Goal: Task Accomplishment & Management: Manage account settings

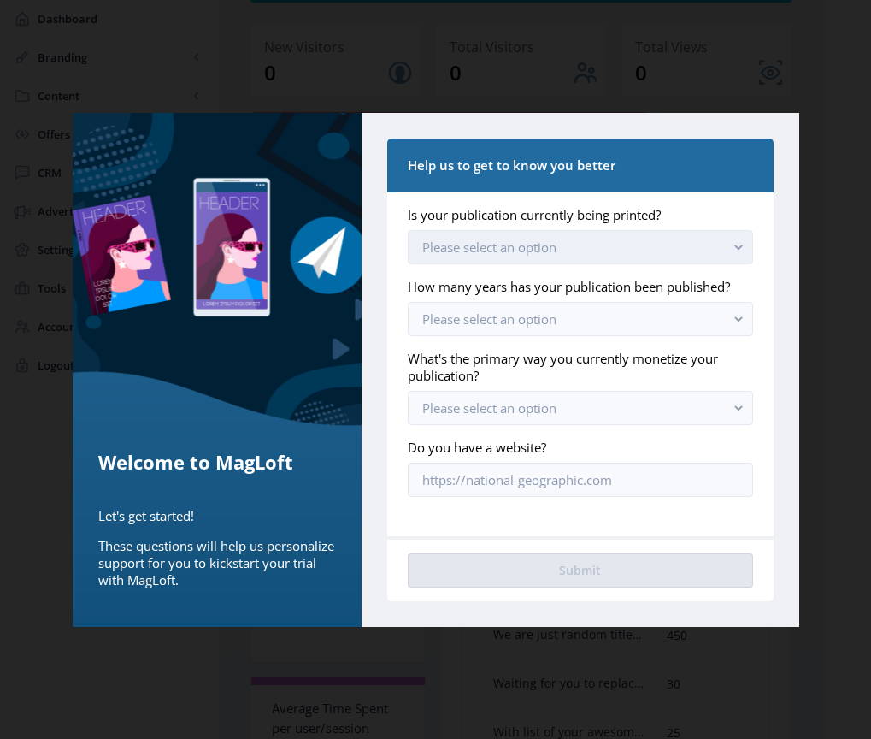
scroll to position [139, 0]
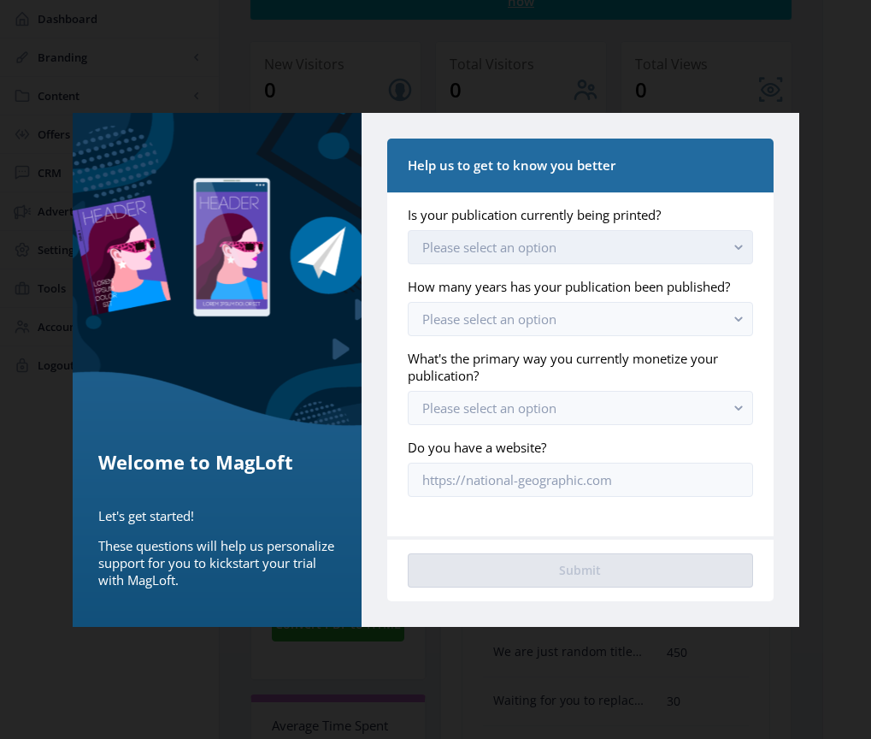
click at [583, 250] on button "Please select an option" at bounding box center [580, 247] width 345 height 34
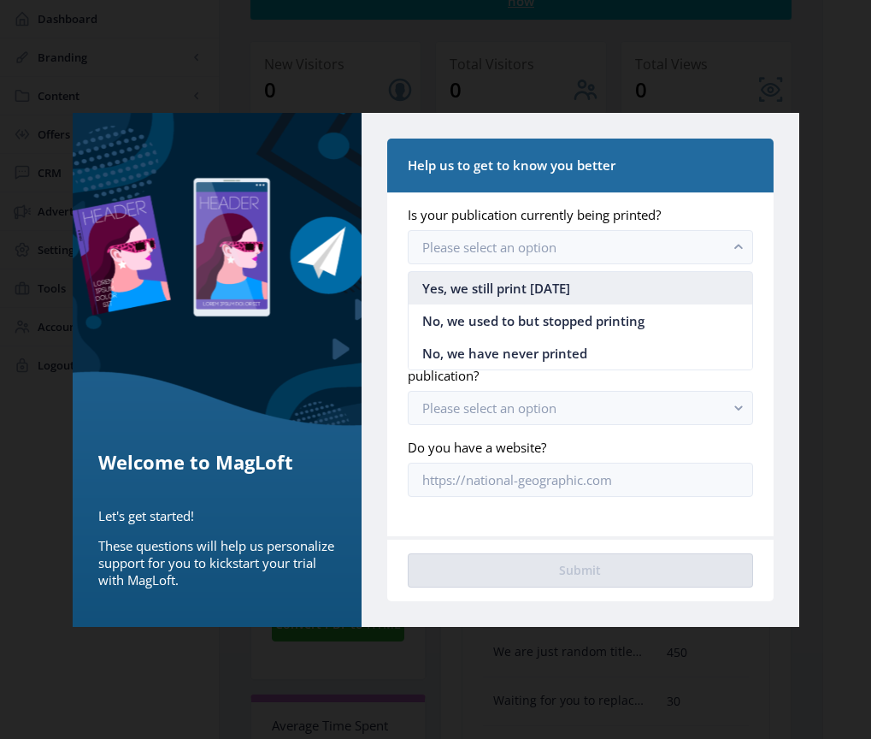
scroll to position [0, 0]
click at [566, 288] on span "Yes, we still print [DATE]" at bounding box center [496, 288] width 148 height 21
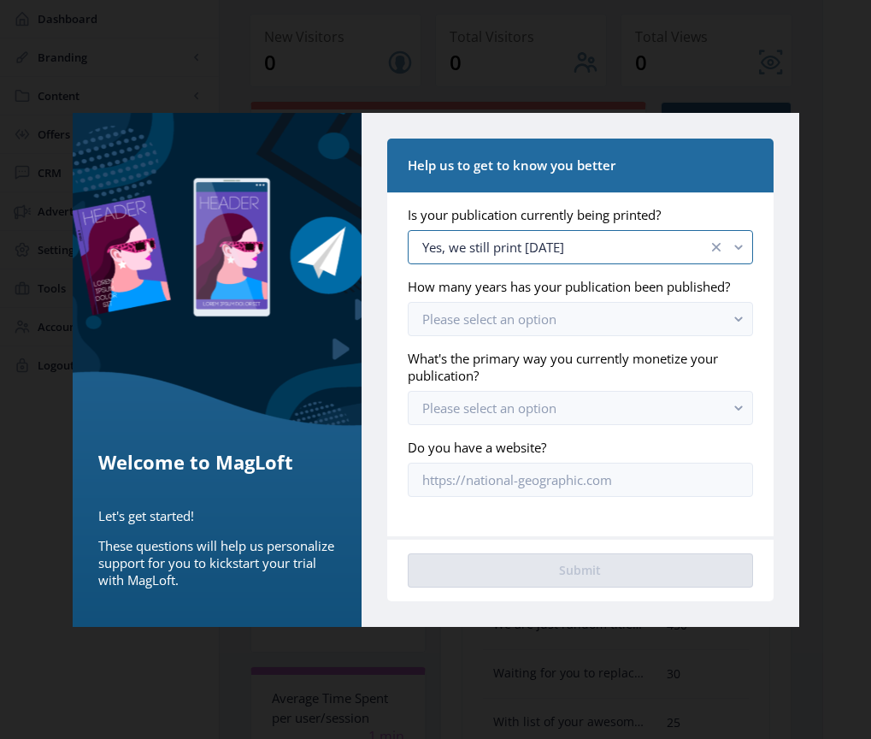
scroll to position [167, 0]
click at [581, 330] on button "Please select an option" at bounding box center [580, 319] width 345 height 34
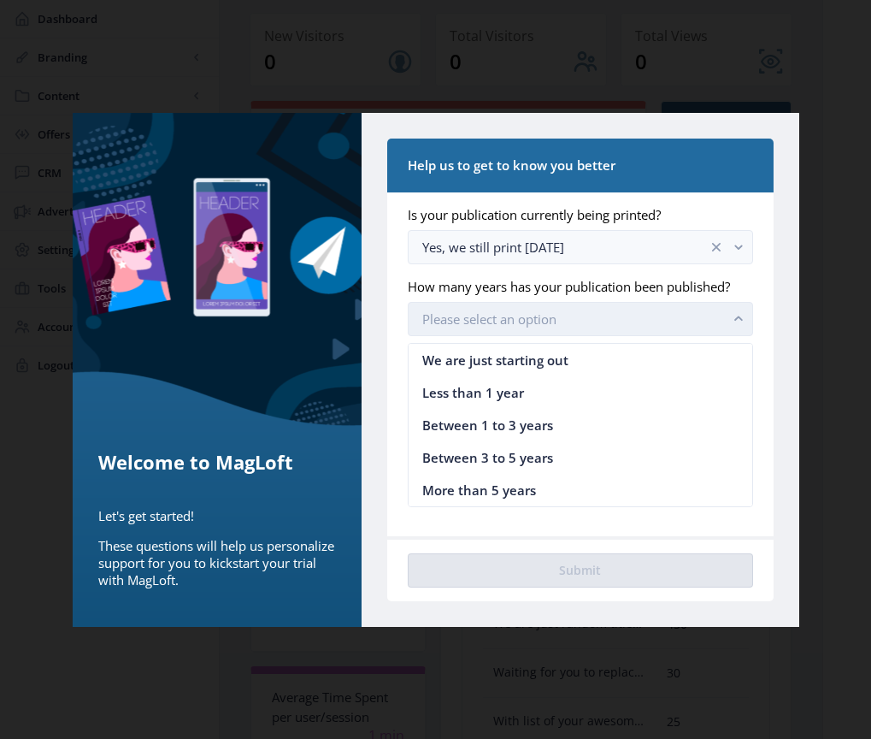
scroll to position [0, 0]
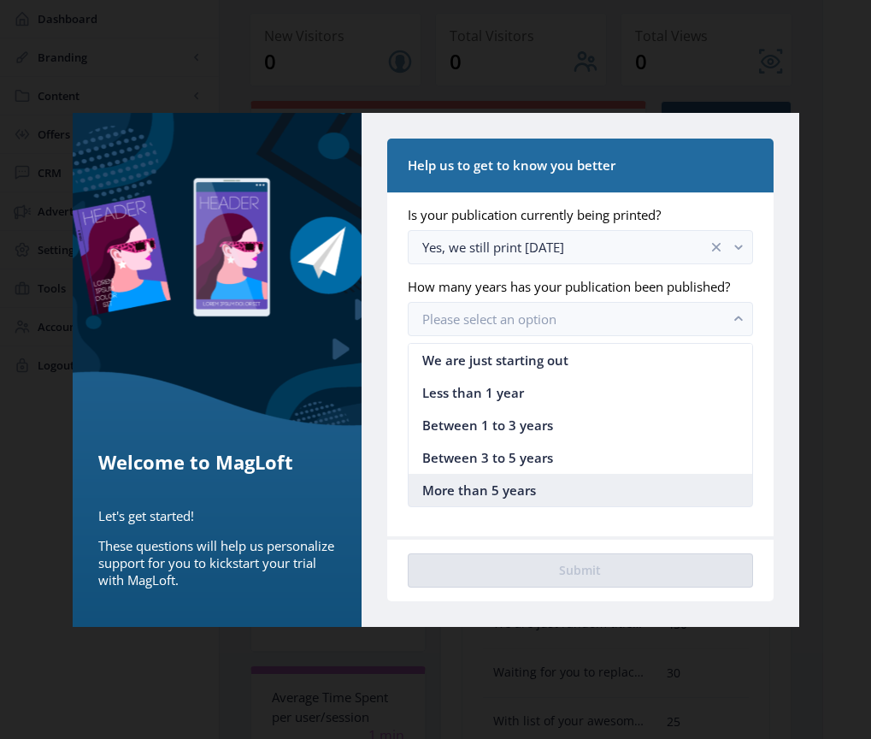
click at [564, 490] on nb-option "More than 5 years" at bounding box center [580, 490] width 343 height 32
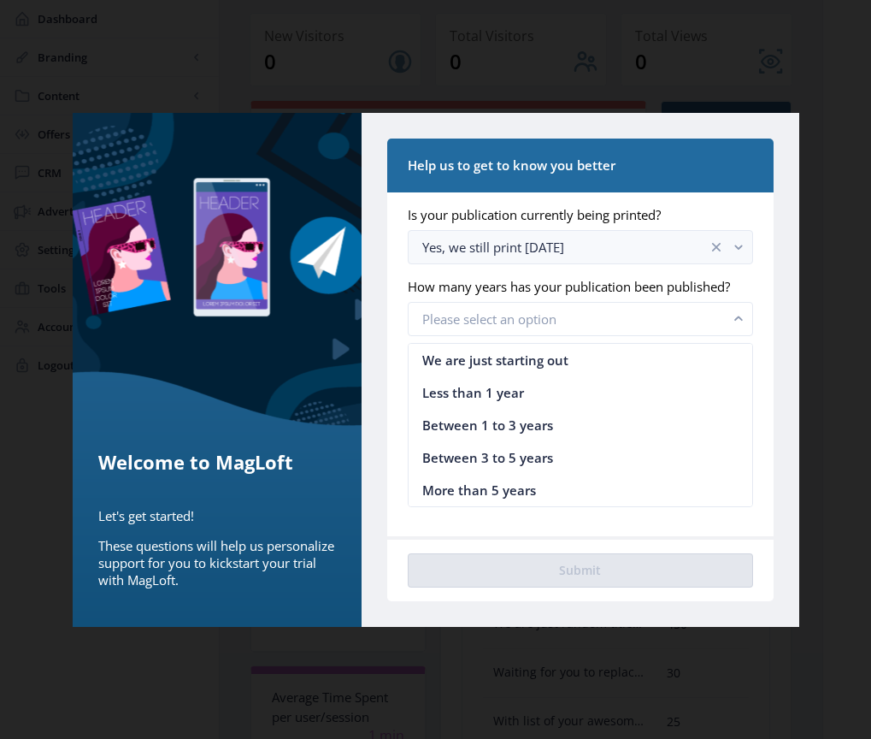
scroll to position [167, 0]
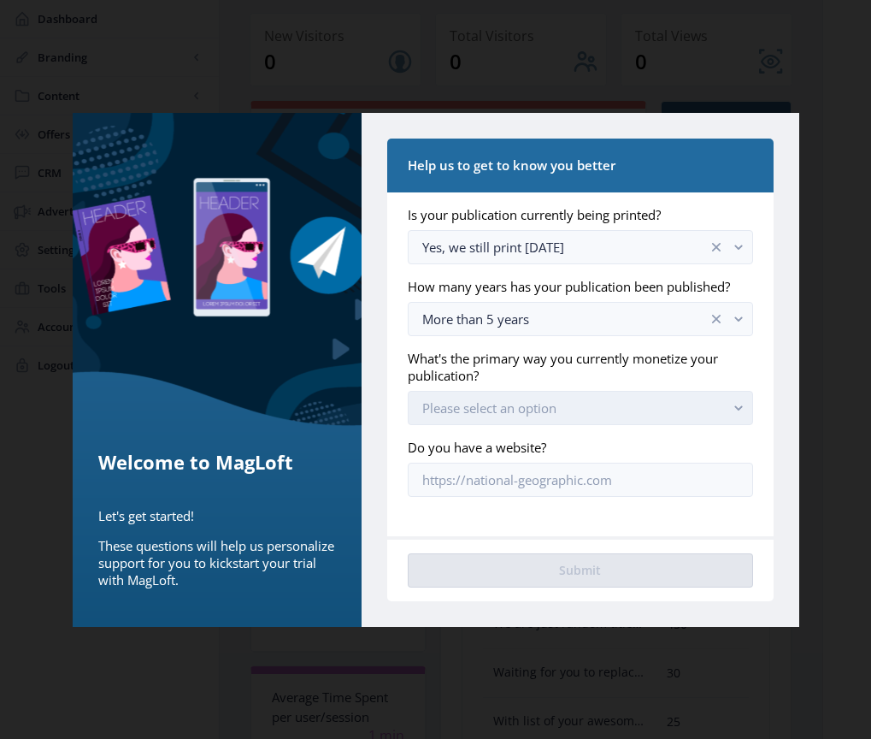
click at [572, 405] on button "Please select an option" at bounding box center [580, 408] width 345 height 34
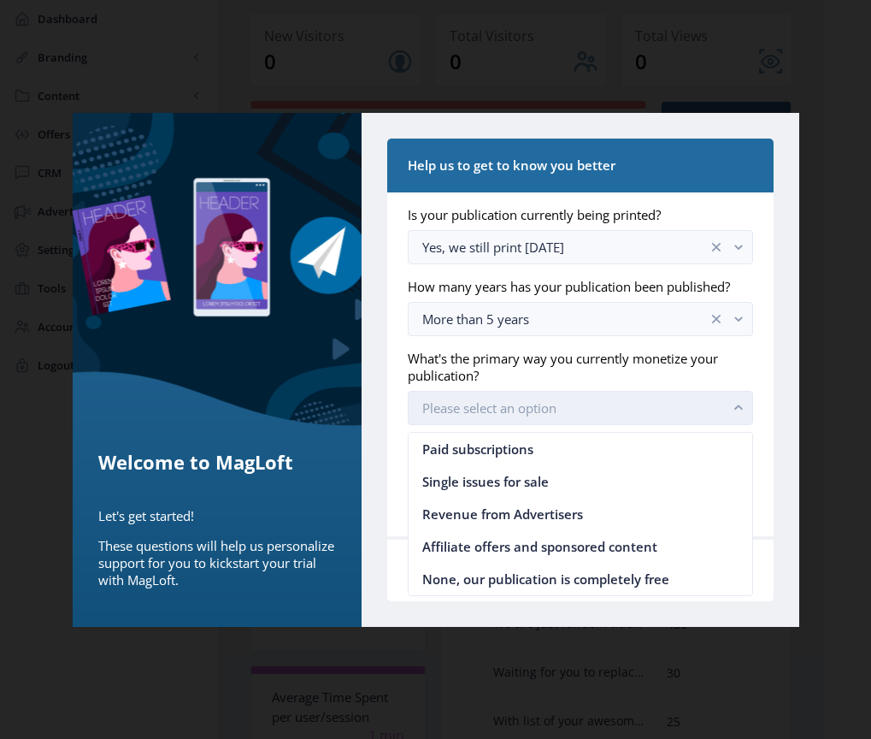
scroll to position [0, 0]
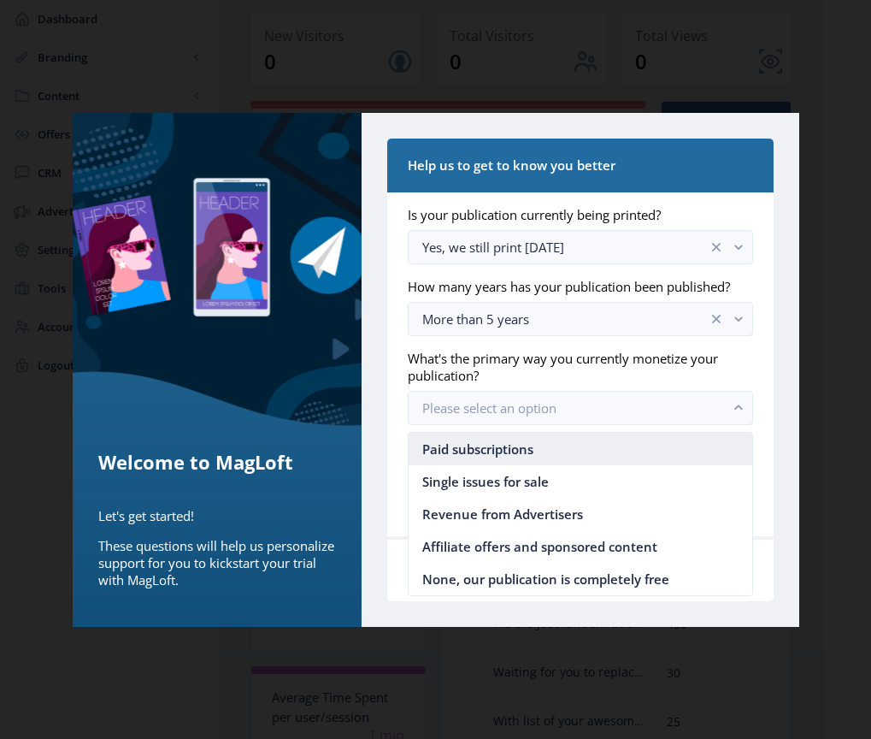
click at [560, 447] on nb-option "Paid subscriptions" at bounding box center [580, 449] width 343 height 32
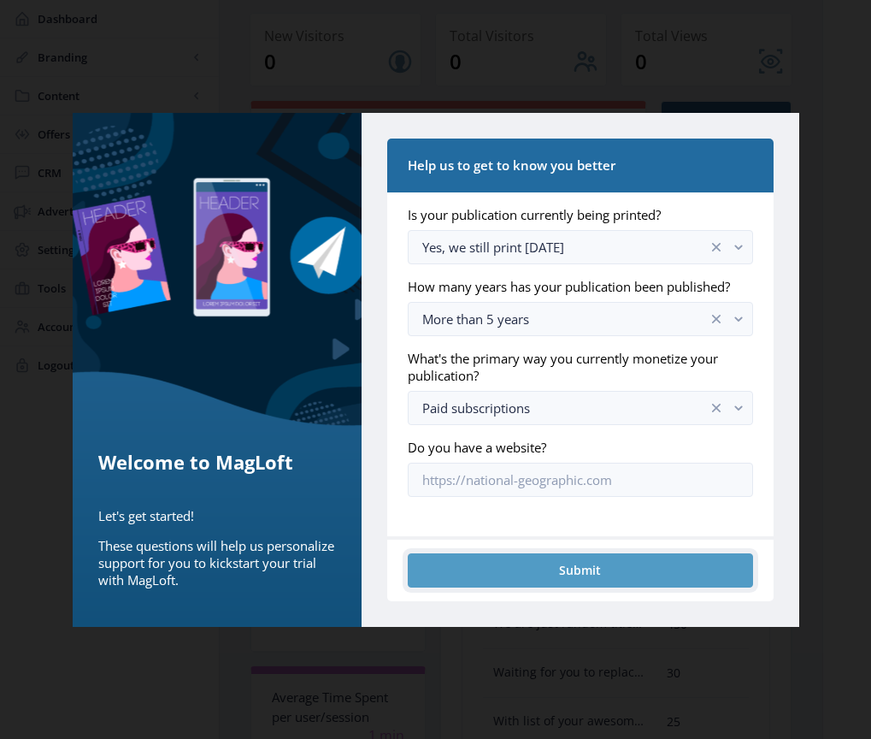
click at [592, 572] on button "Submit" at bounding box center [580, 570] width 345 height 34
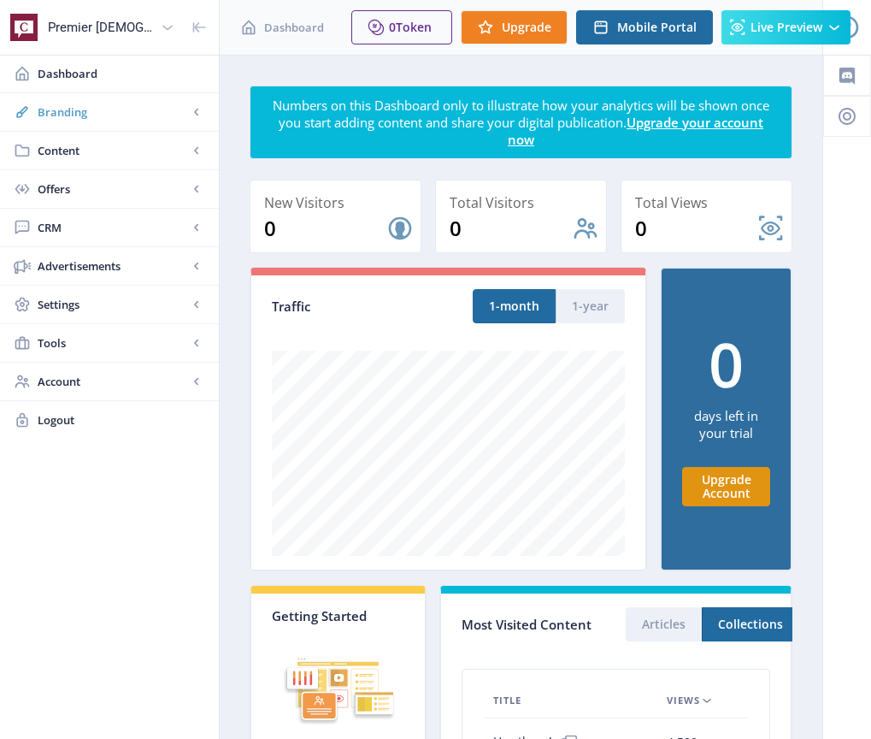
scroll to position [0, 0]
click at [94, 74] on span "Dashboard" at bounding box center [122, 73] width 168 height 17
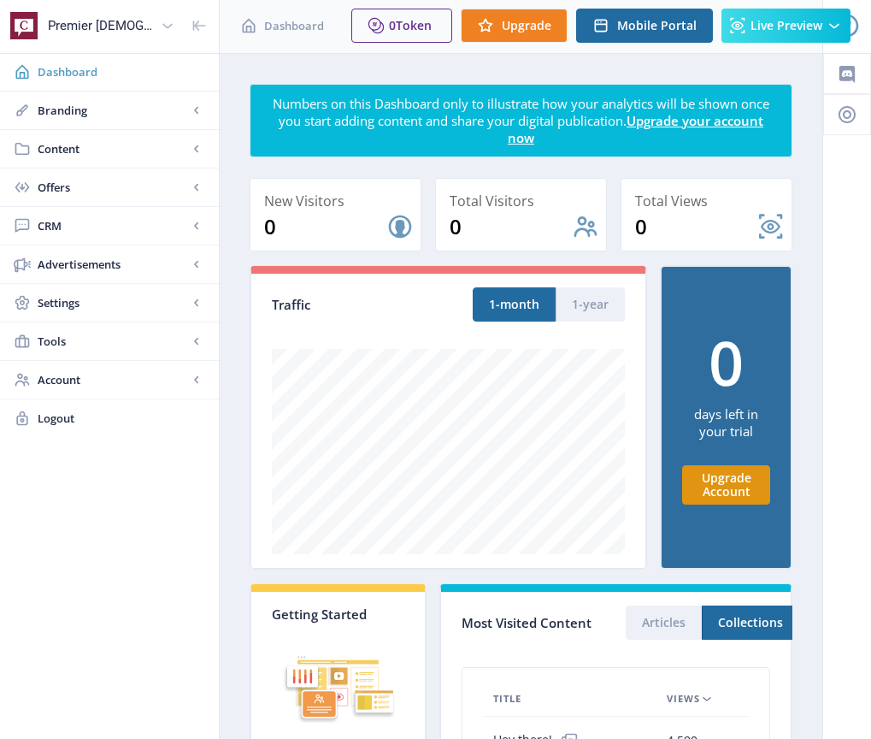
scroll to position [1, 0]
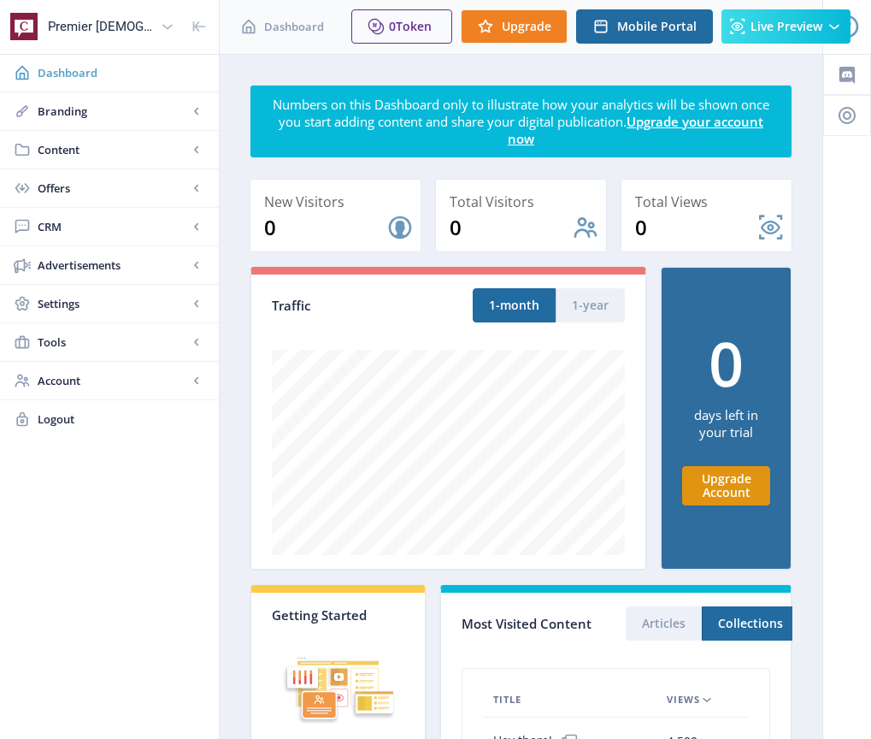
click at [66, 78] on span "Dashboard" at bounding box center [122, 72] width 168 height 17
click at [51, 143] on span "Content" at bounding box center [113, 149] width 151 height 17
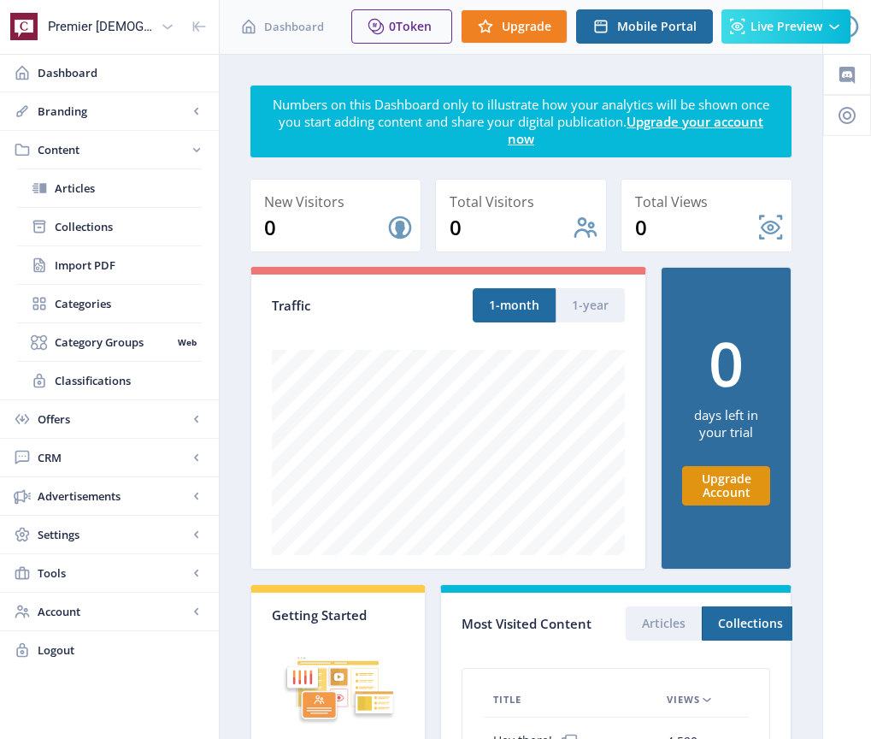
scroll to position [6, 0]
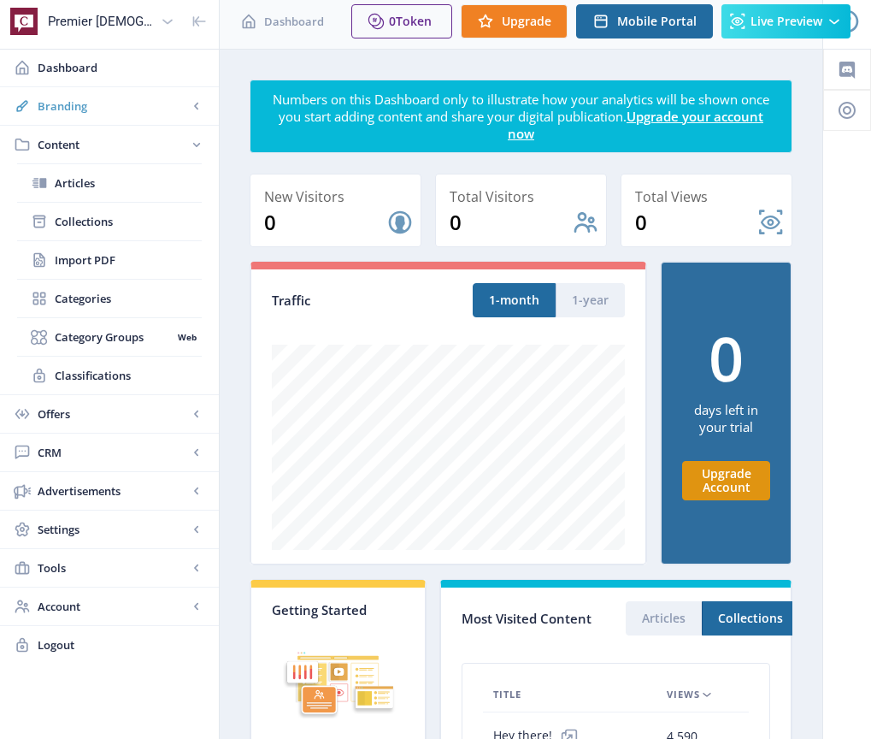
click at [68, 91] on link "Branding" at bounding box center [109, 106] width 219 height 38
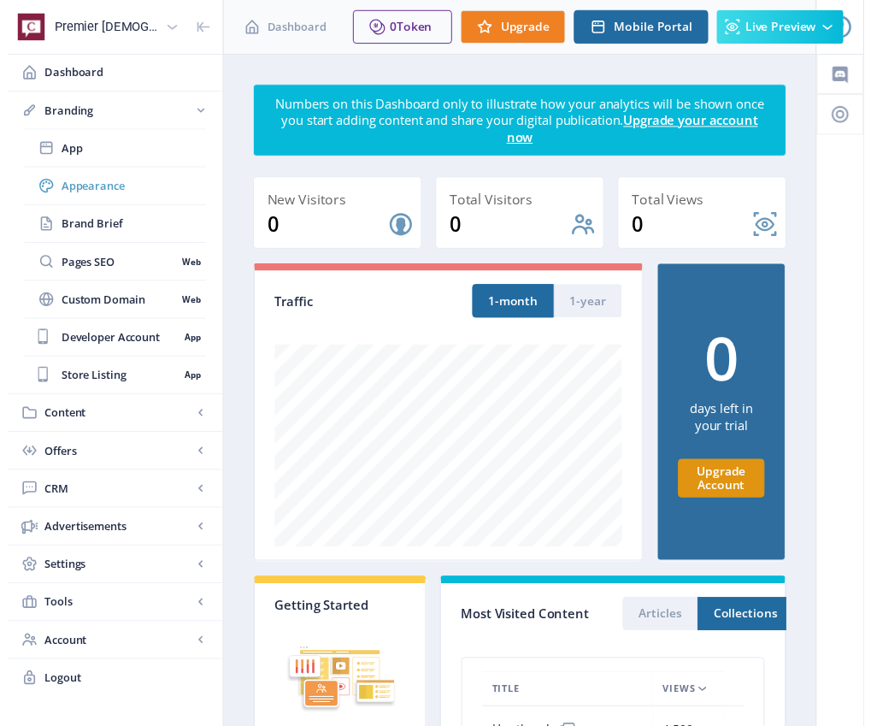
scroll to position [0, 0]
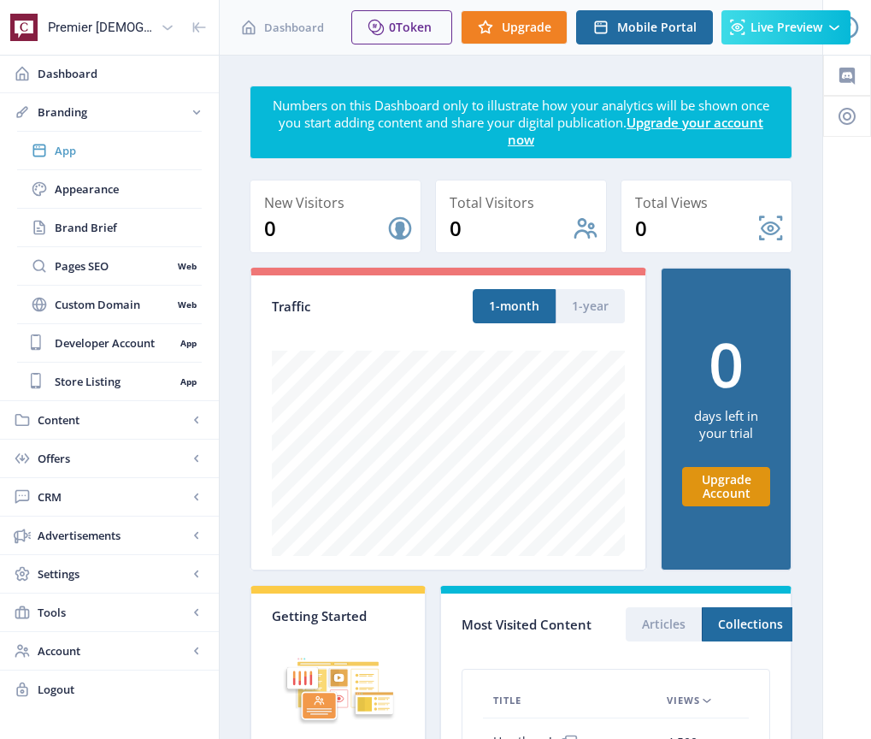
click at [68, 153] on span "App" at bounding box center [128, 150] width 147 height 17
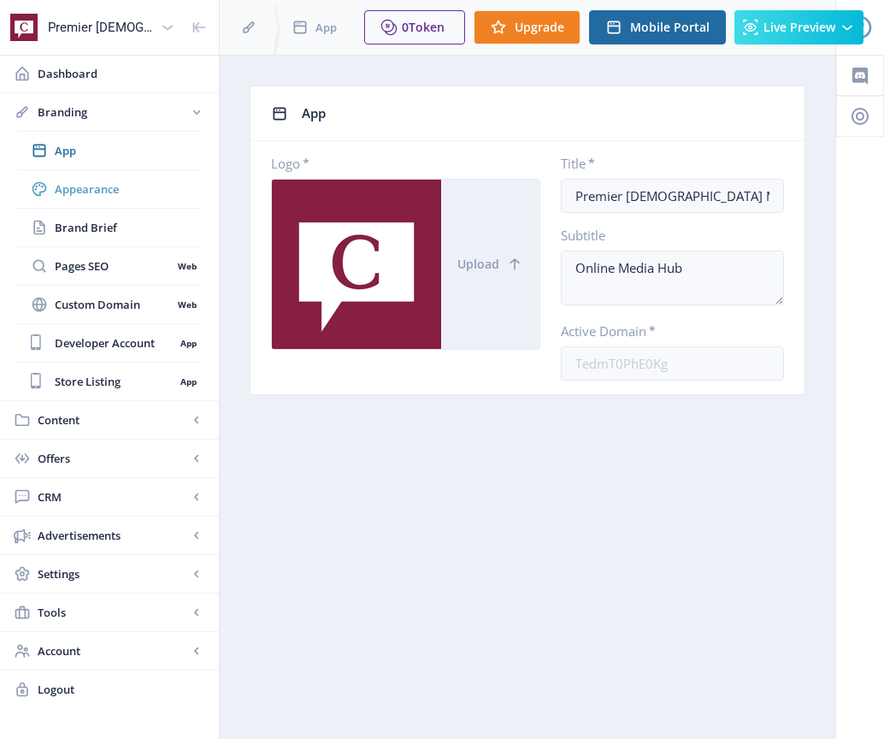
click at [69, 185] on span "Appearance" at bounding box center [128, 188] width 147 height 17
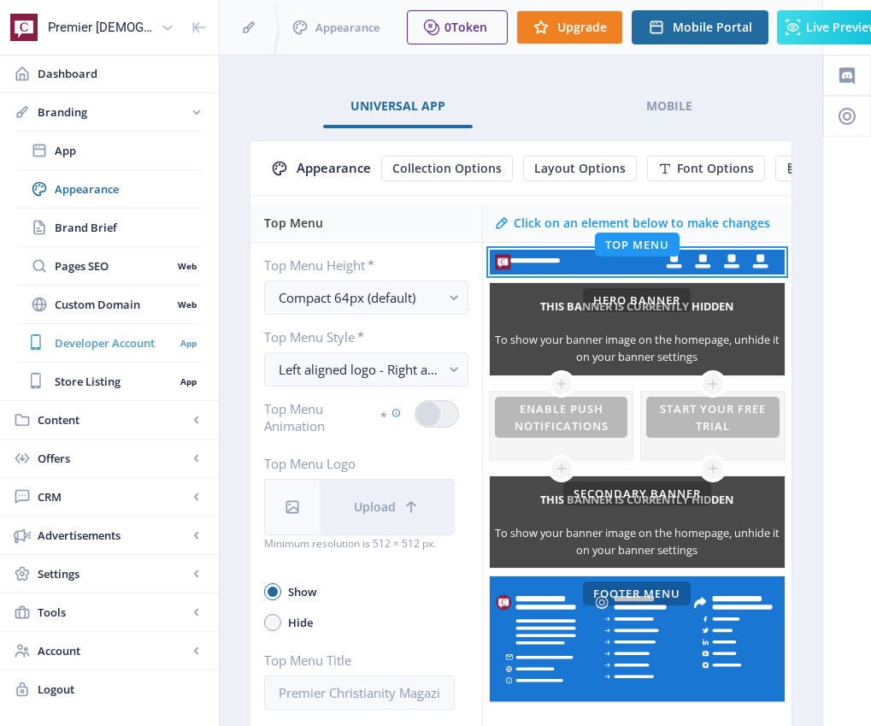
click at [68, 333] on link "Developer Account App" at bounding box center [109, 343] width 185 height 38
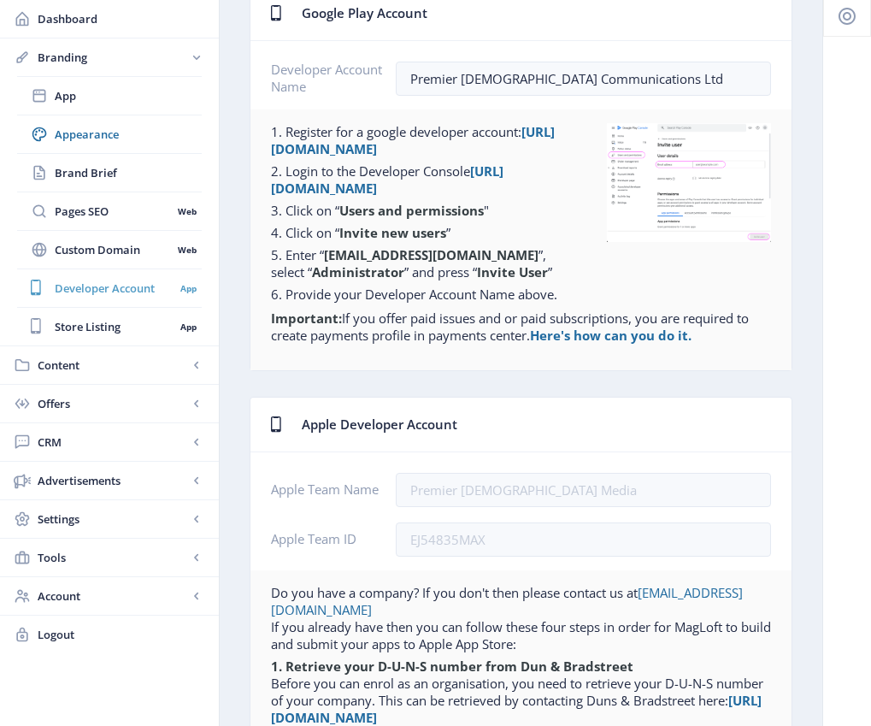
scroll to position [102, 0]
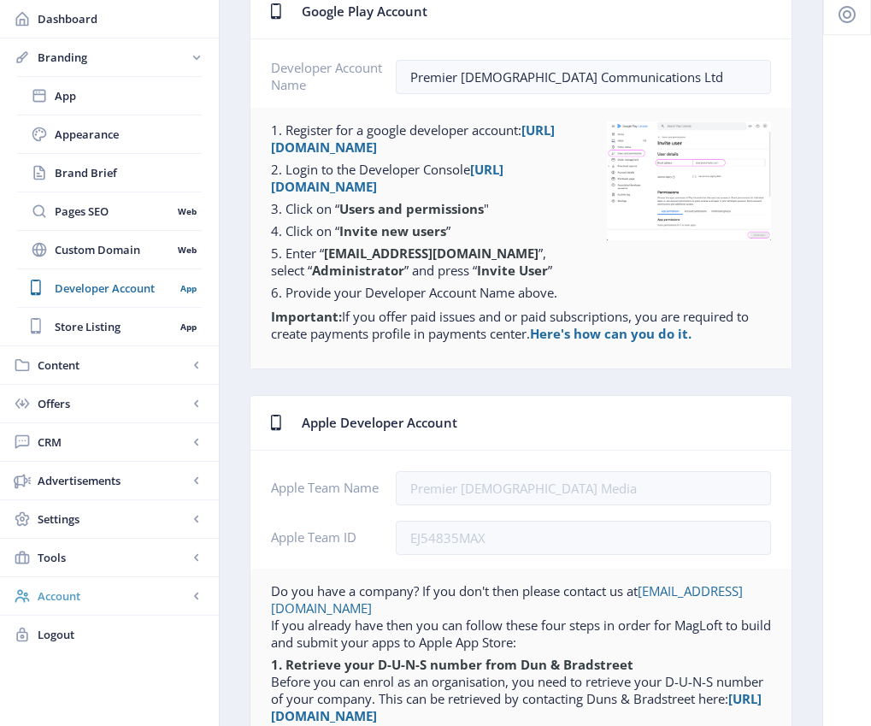
click at [51, 593] on span "Account" at bounding box center [113, 595] width 151 height 17
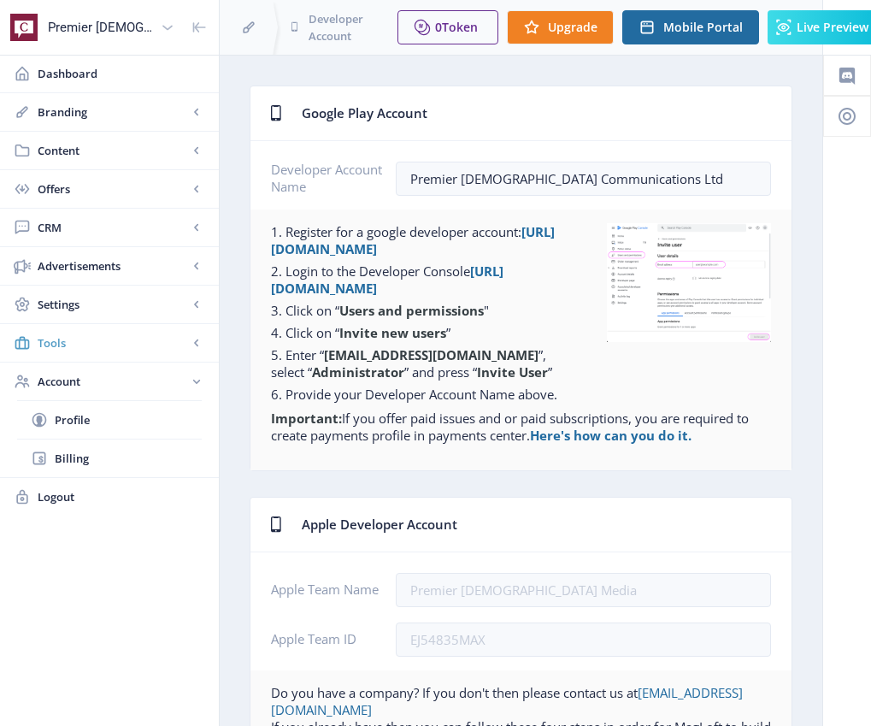
scroll to position [0, 0]
click at [70, 111] on span "Branding" at bounding box center [113, 111] width 151 height 17
